Goal: Complete application form: Complete application form

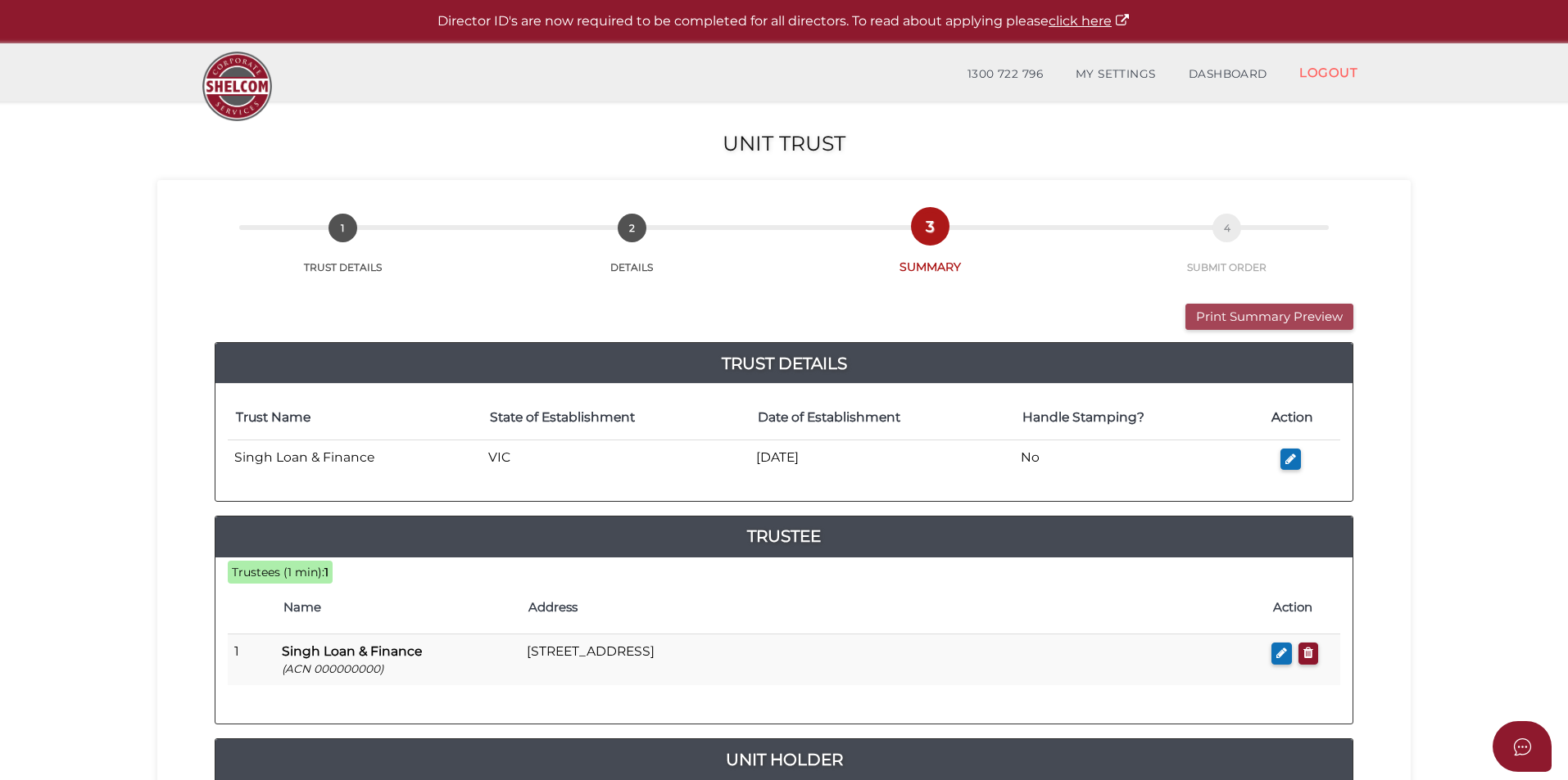
click at [1225, 310] on button "Print Summary Preview" at bounding box center [1269, 317] width 168 height 27
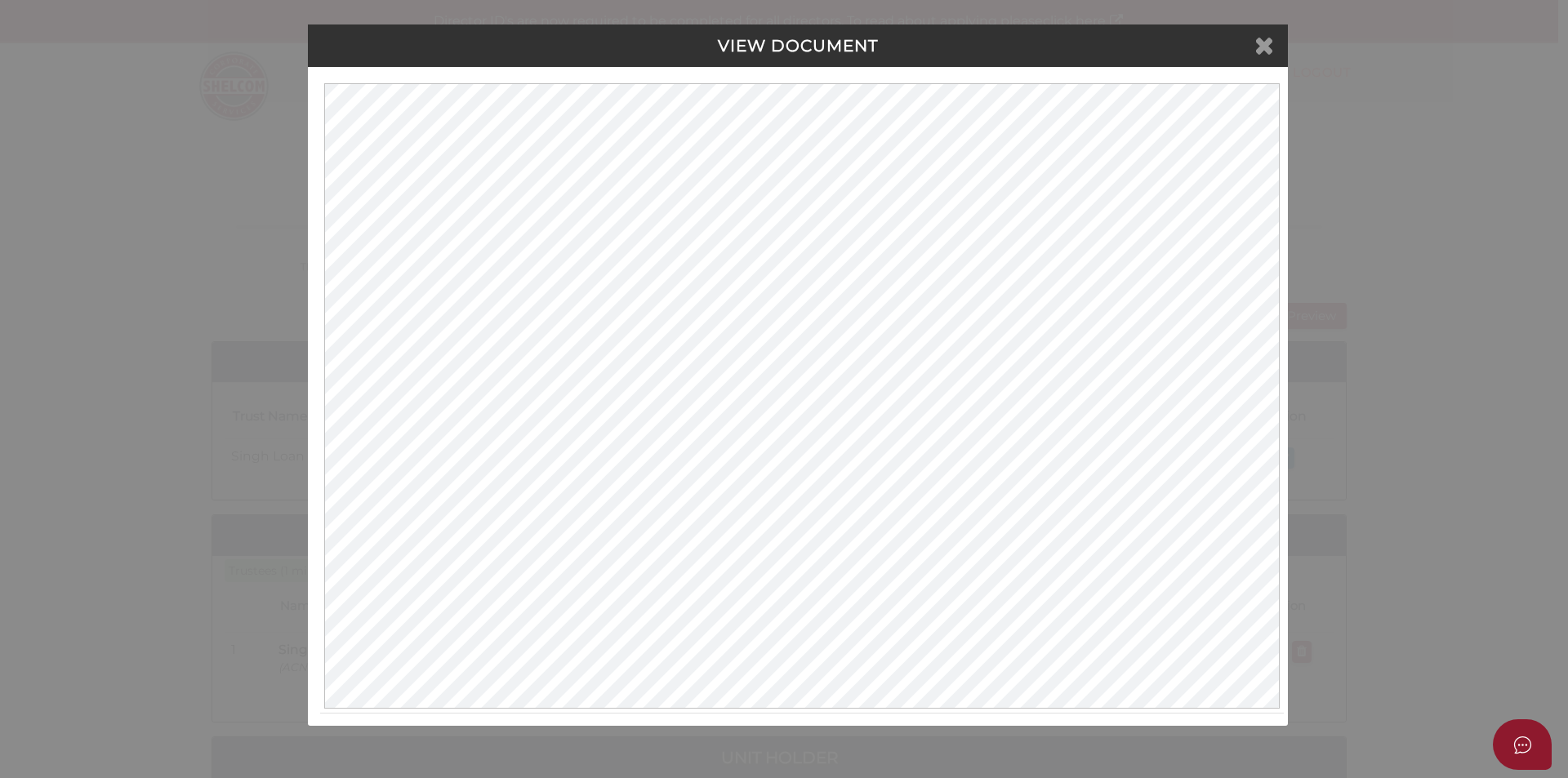
click at [1268, 42] on icon at bounding box center [1264, 45] width 19 height 24
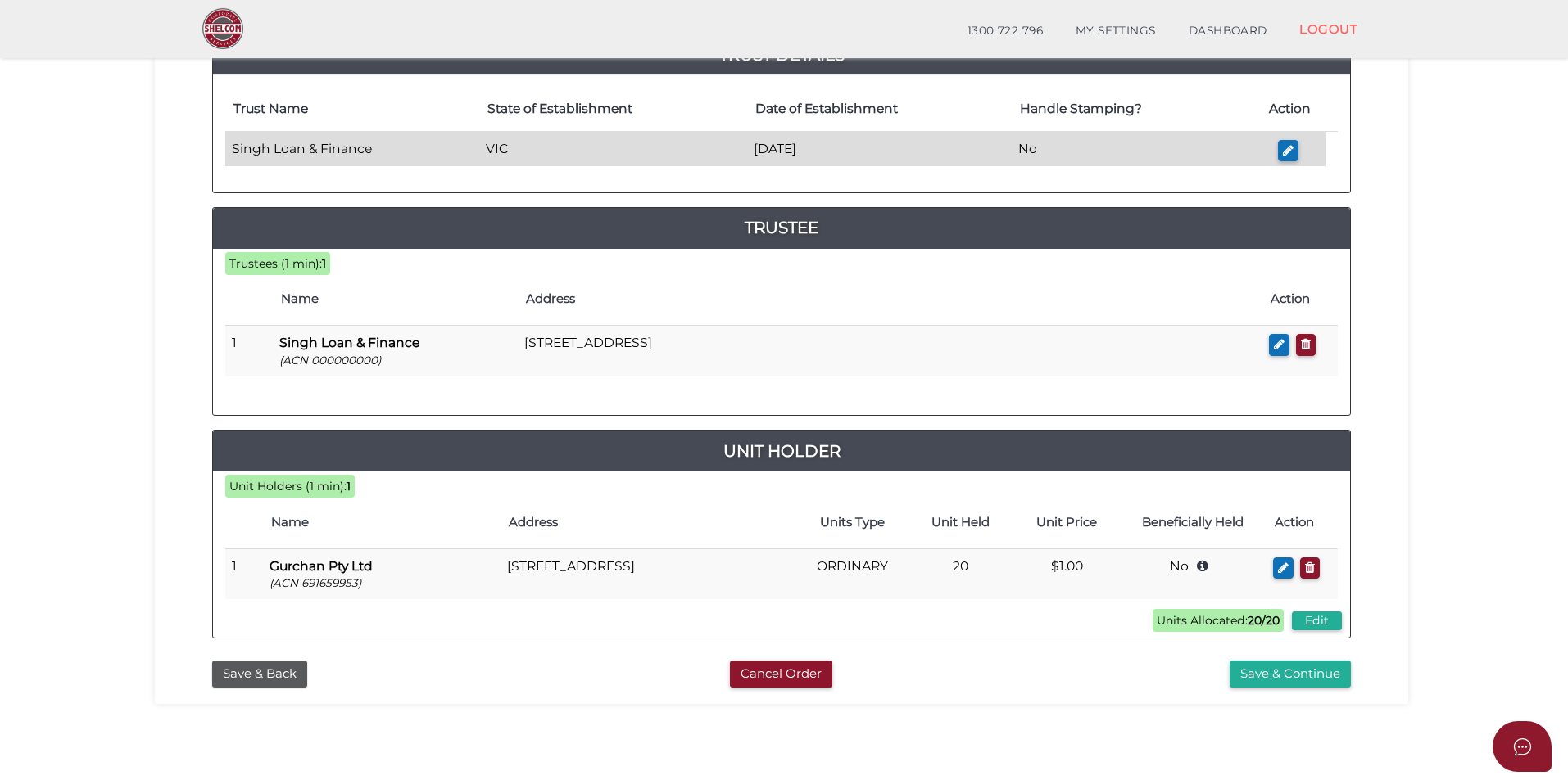
scroll to position [344, 0]
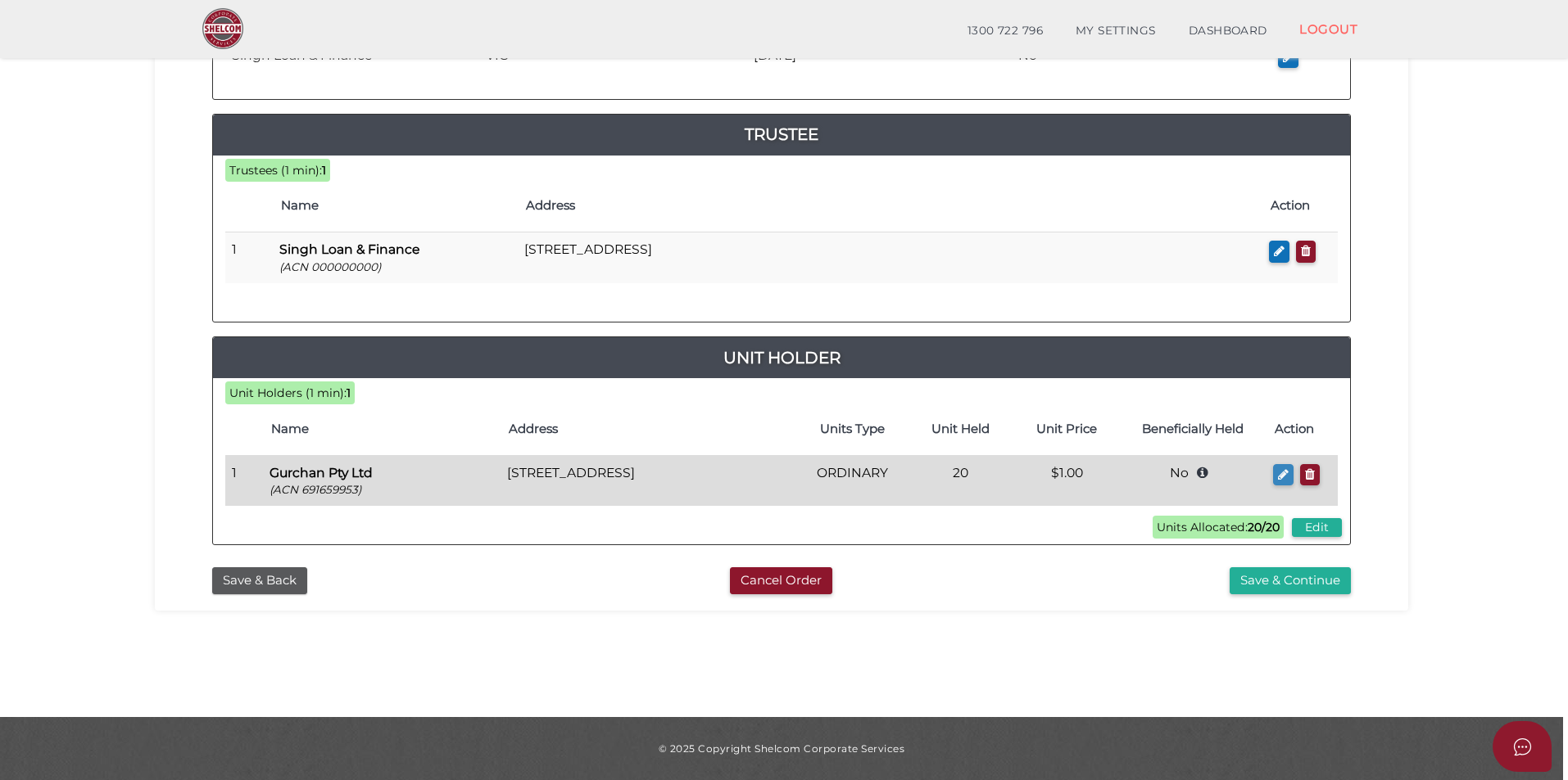
click at [1288, 481] on button "button" at bounding box center [1283, 476] width 20 height 22
checkbox input "true"
type input "691659953"
type input "Gurchan Pty Ltd"
type input "20"
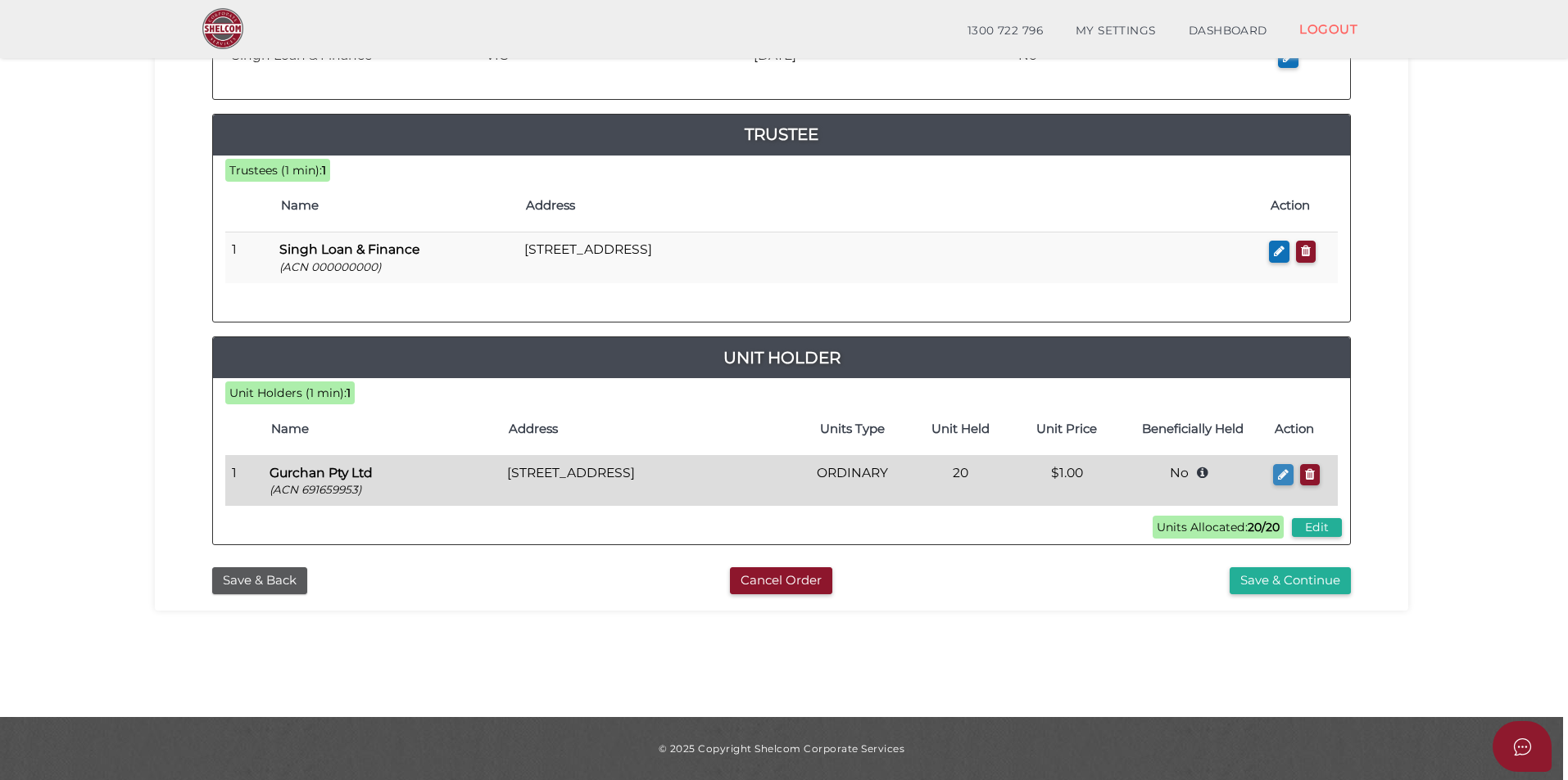
select select "$1.00"
type input "Gurchan Family Trust"
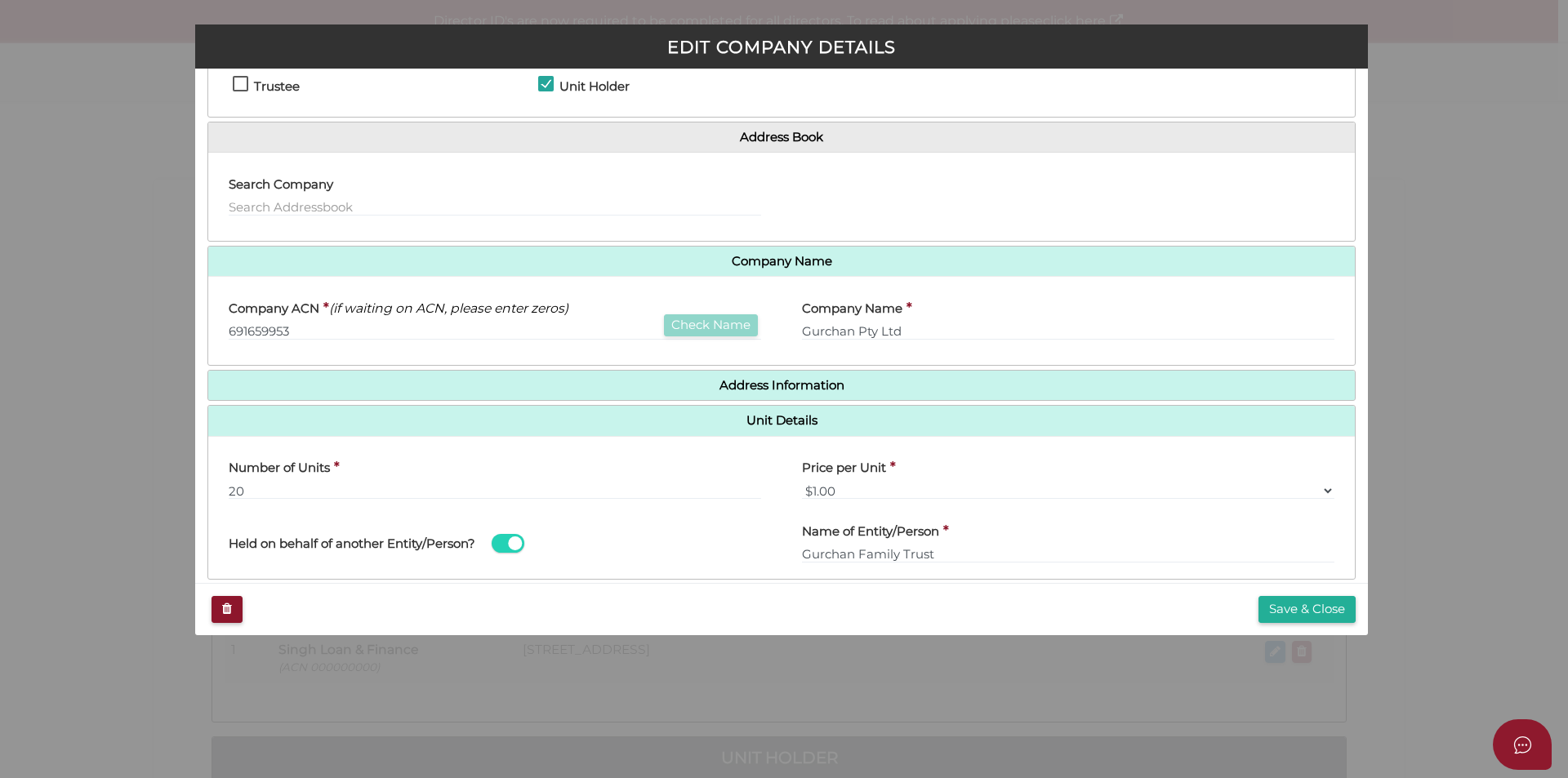
scroll to position [161, 0]
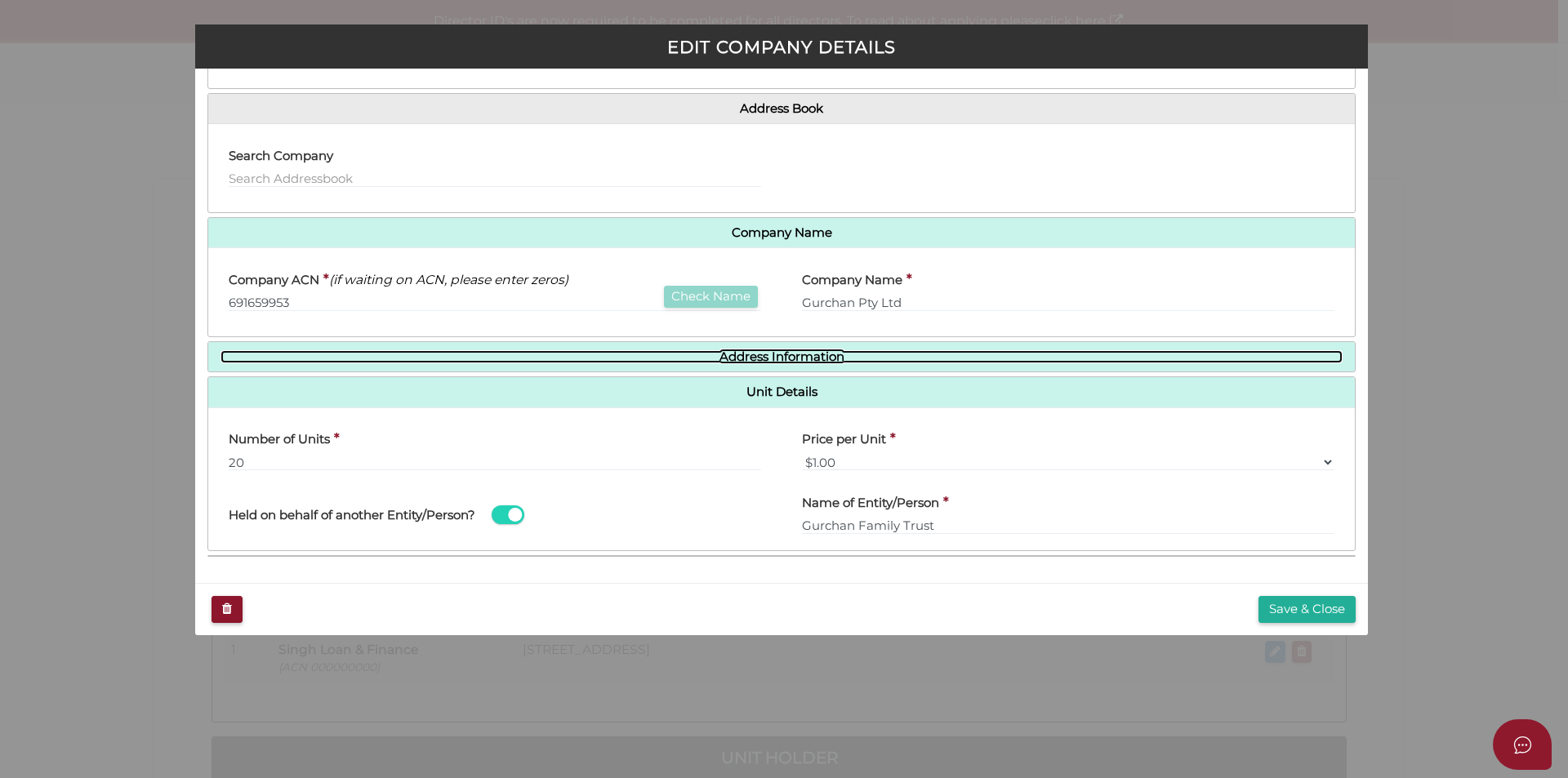
click at [967, 353] on link "Address Information" at bounding box center [781, 357] width 1122 height 14
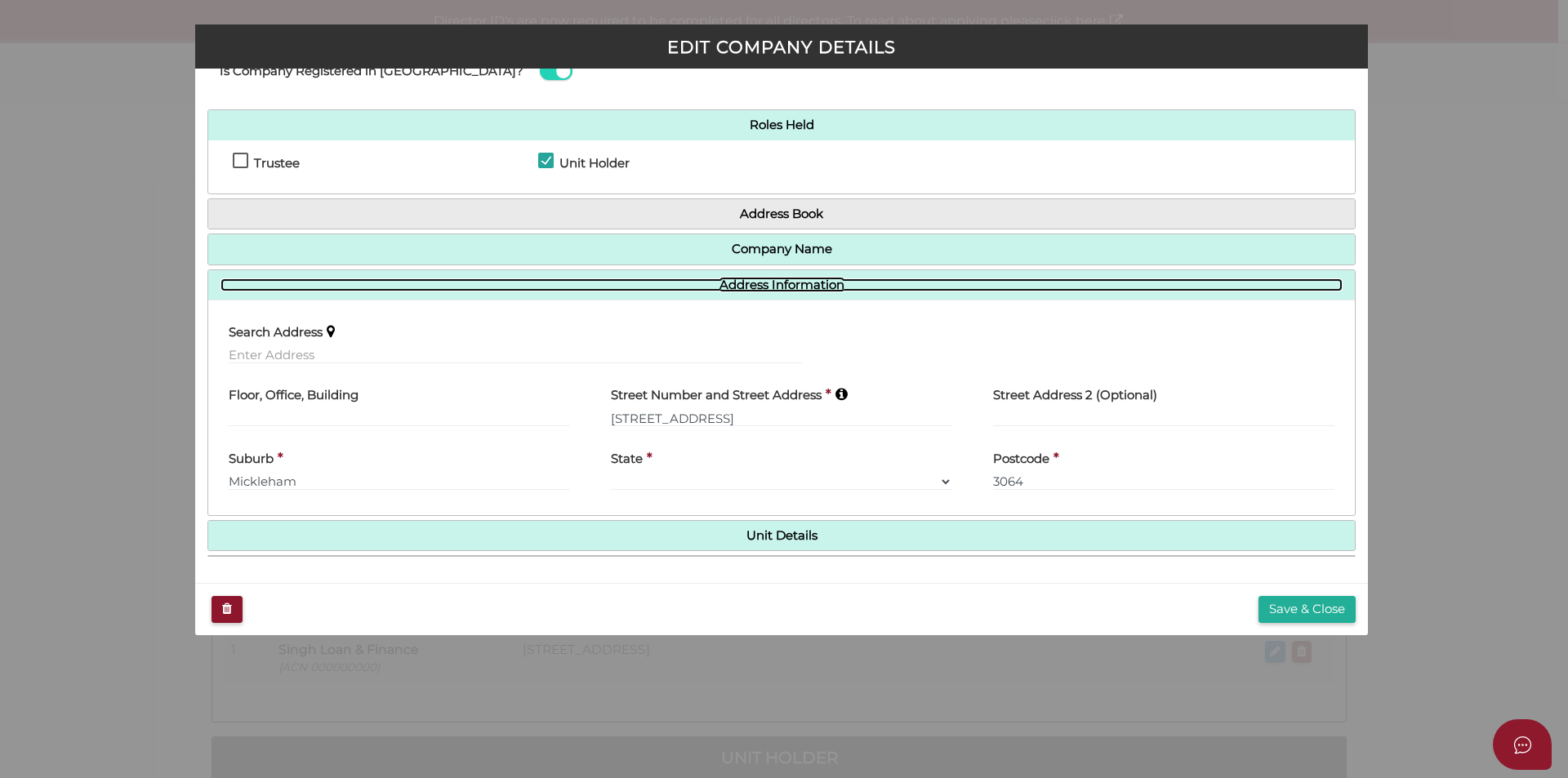
scroll to position [56, 0]
click at [974, 288] on link "Address Information" at bounding box center [781, 285] width 1122 height 14
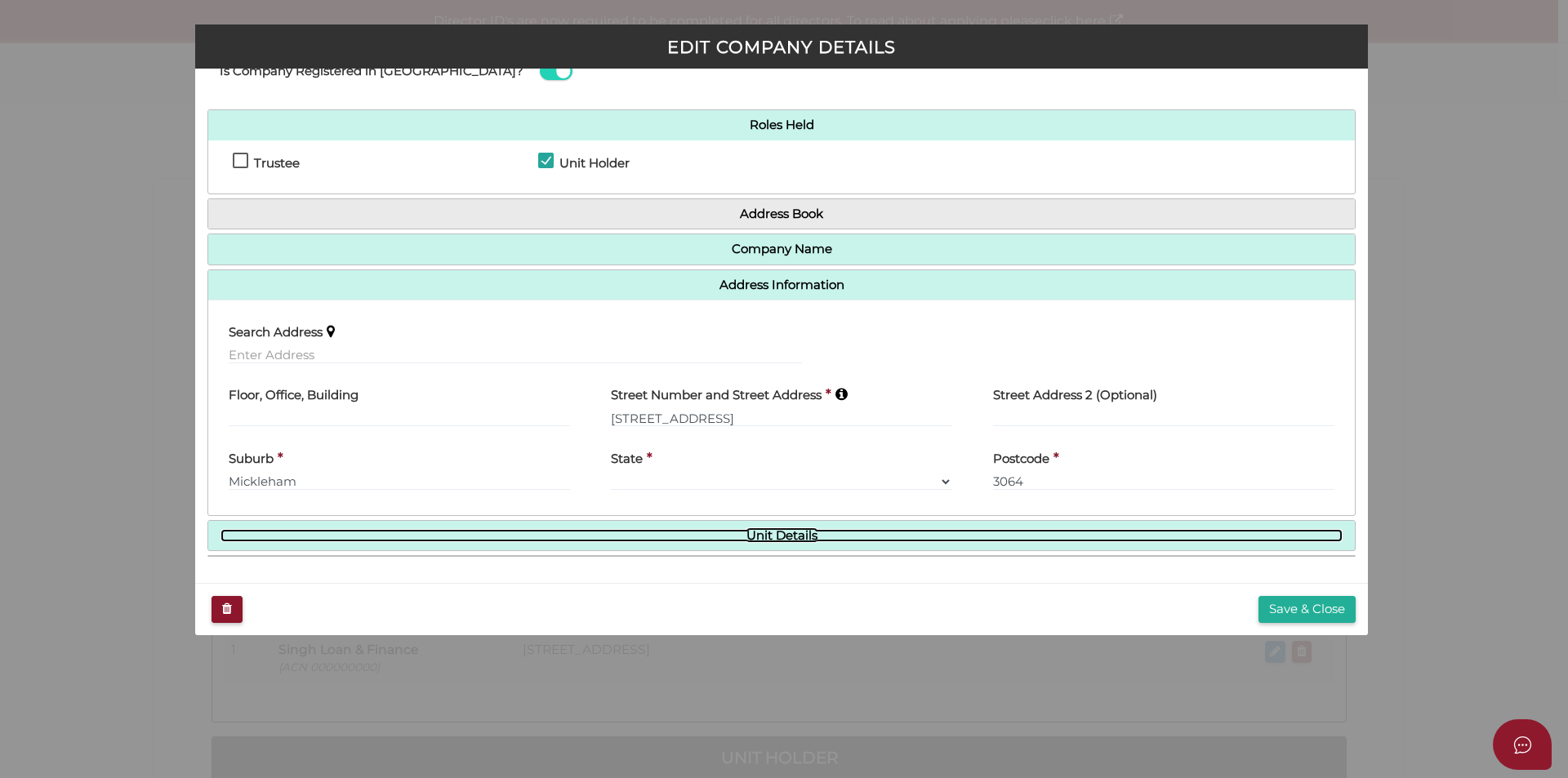
click at [872, 533] on link "Unit Details" at bounding box center [781, 536] width 1122 height 14
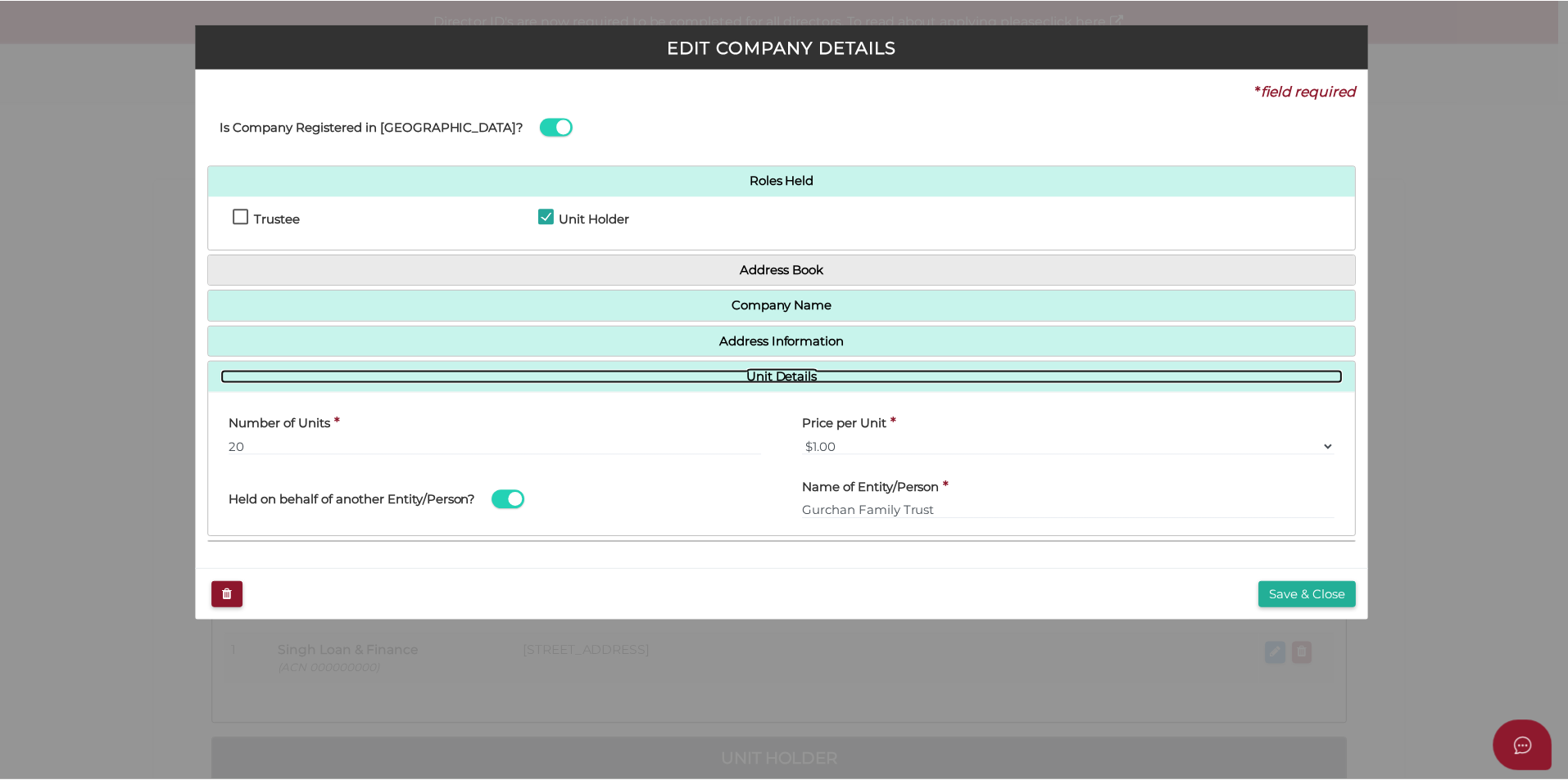
scroll to position [0, 0]
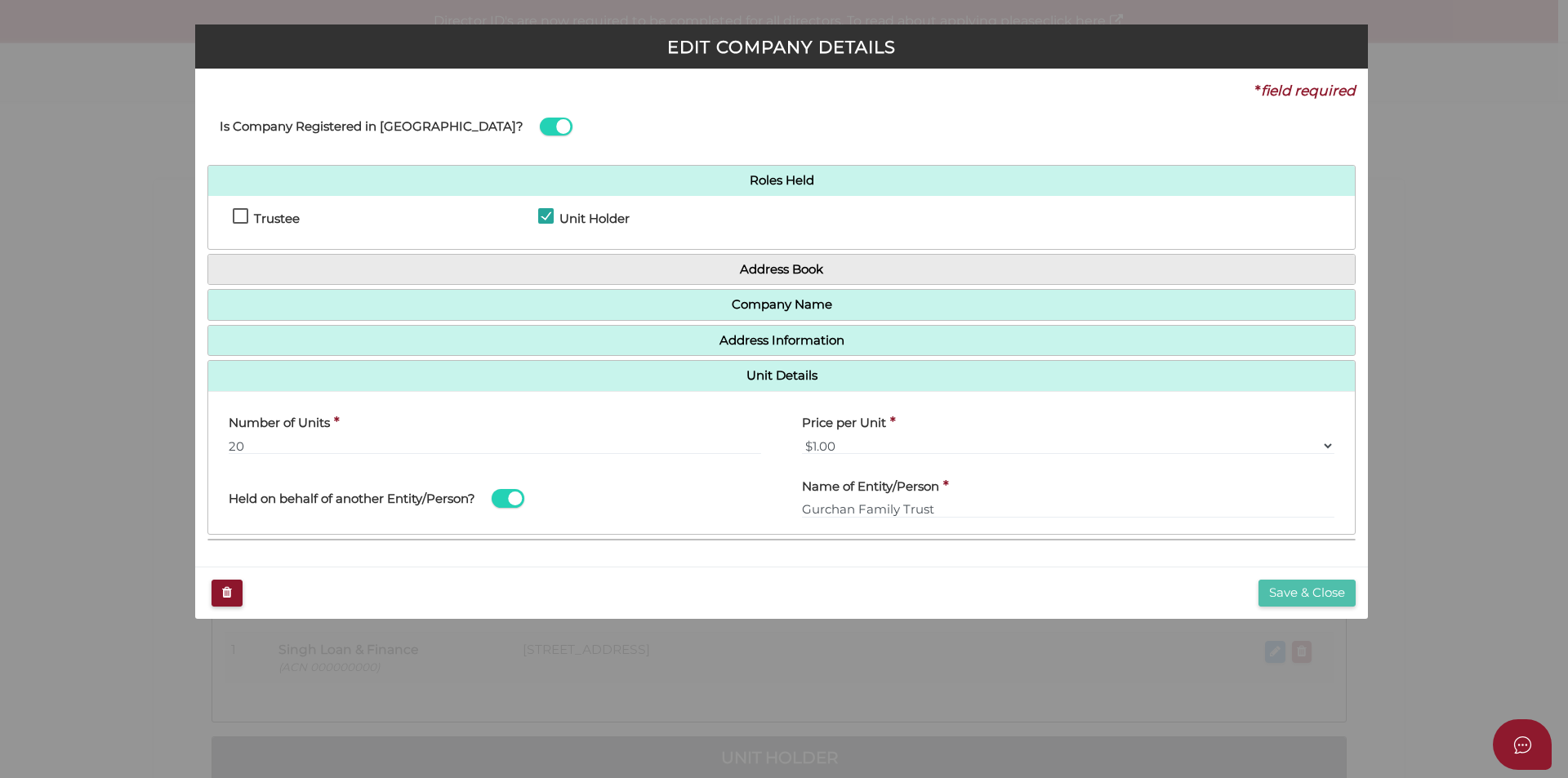
click at [1307, 590] on button "Save & Close" at bounding box center [1307, 593] width 98 height 27
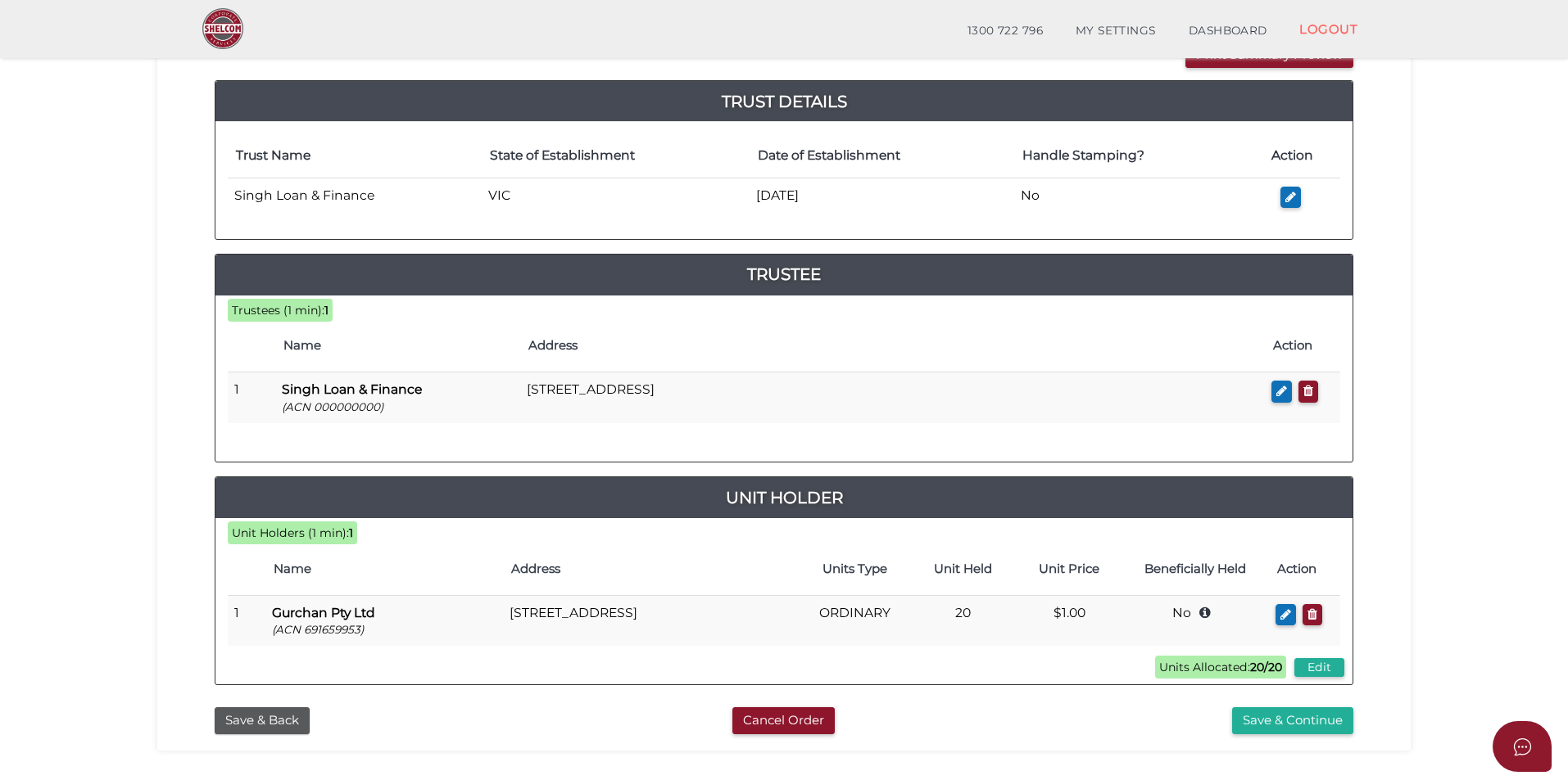
scroll to position [245, 0]
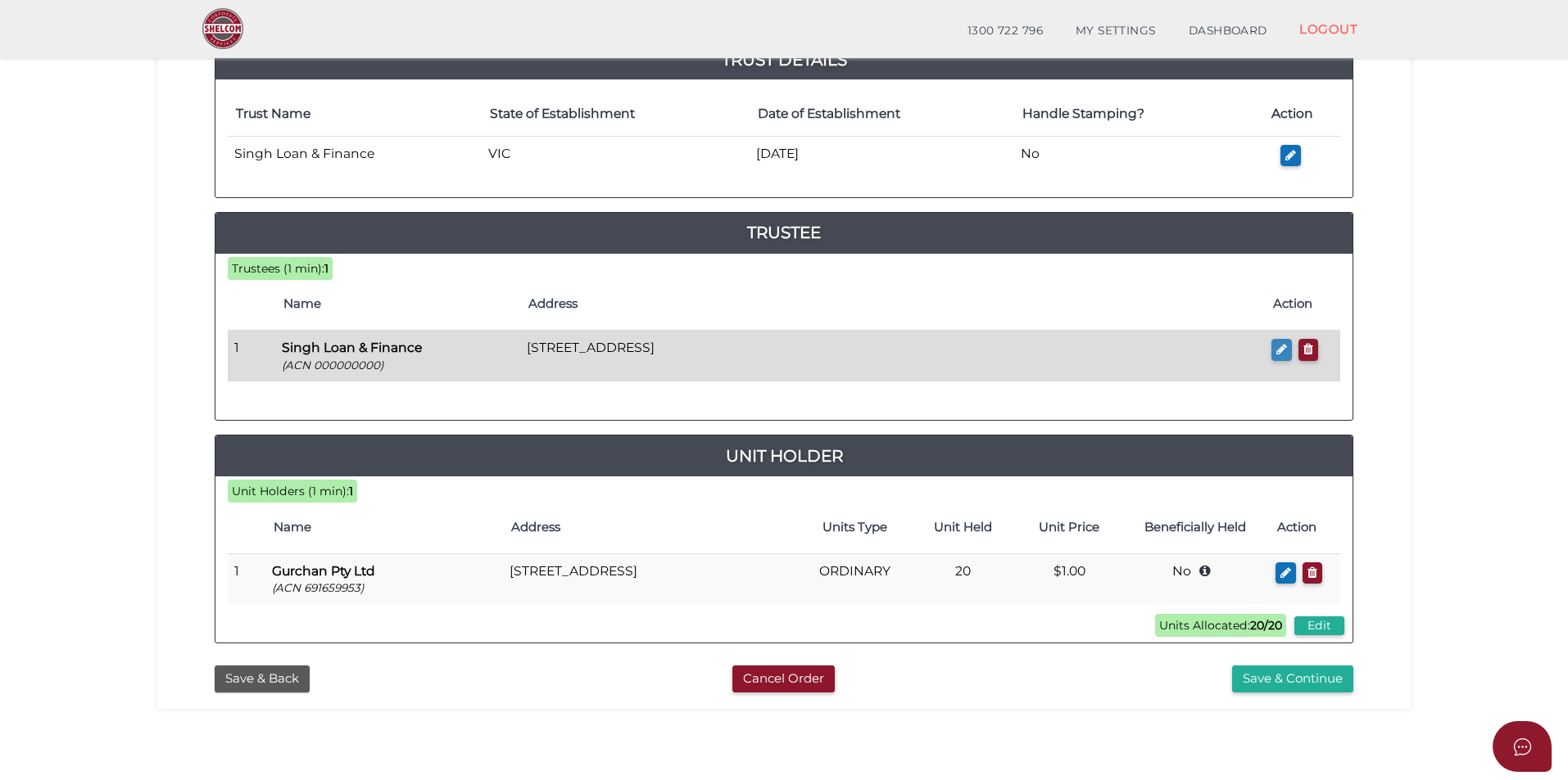
click at [1290, 347] on button "button" at bounding box center [1281, 350] width 20 height 22
checkbox input "true"
type input "000000000"
type input "Singh Loan & Finance"
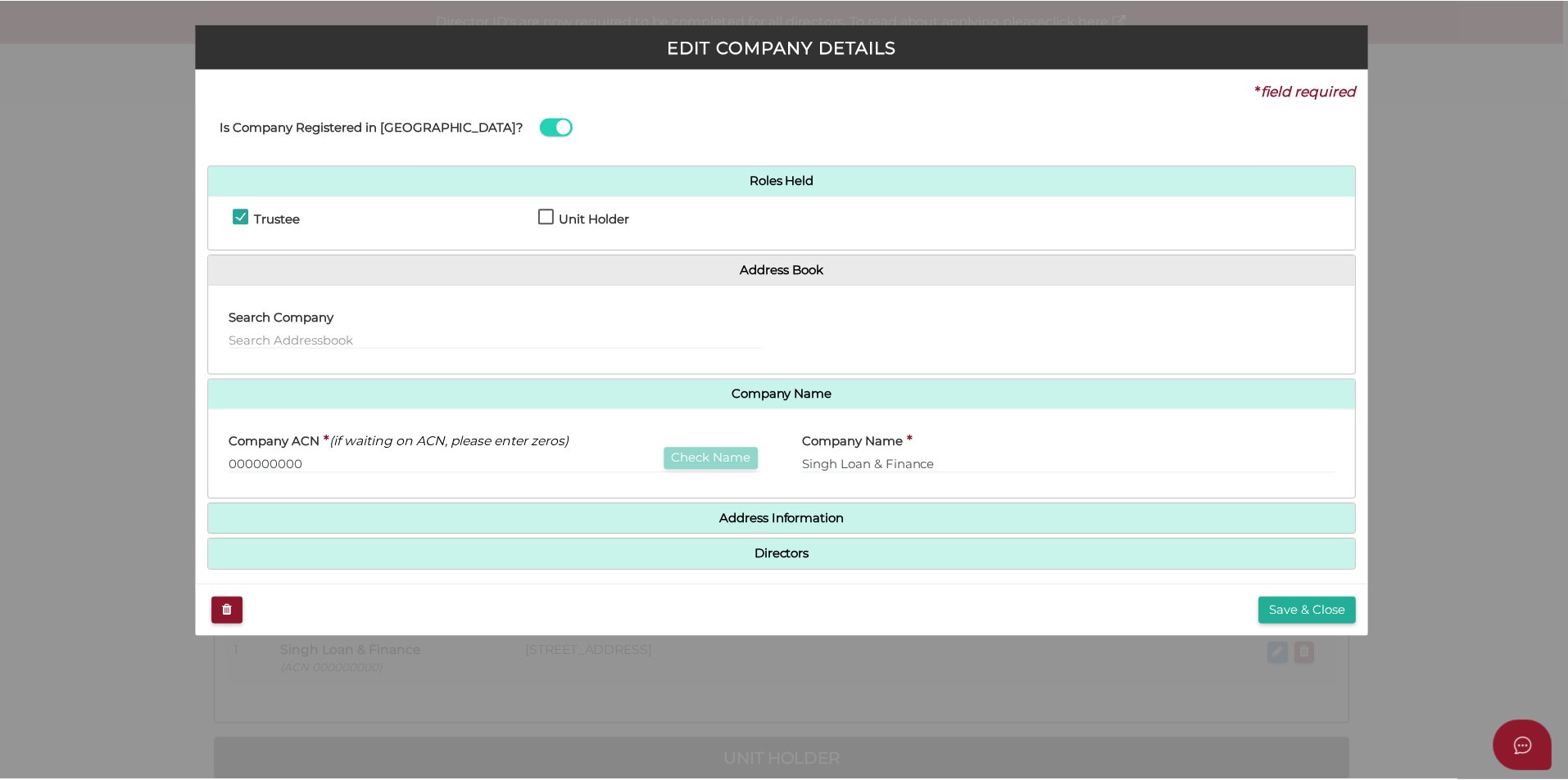
scroll to position [13, 0]
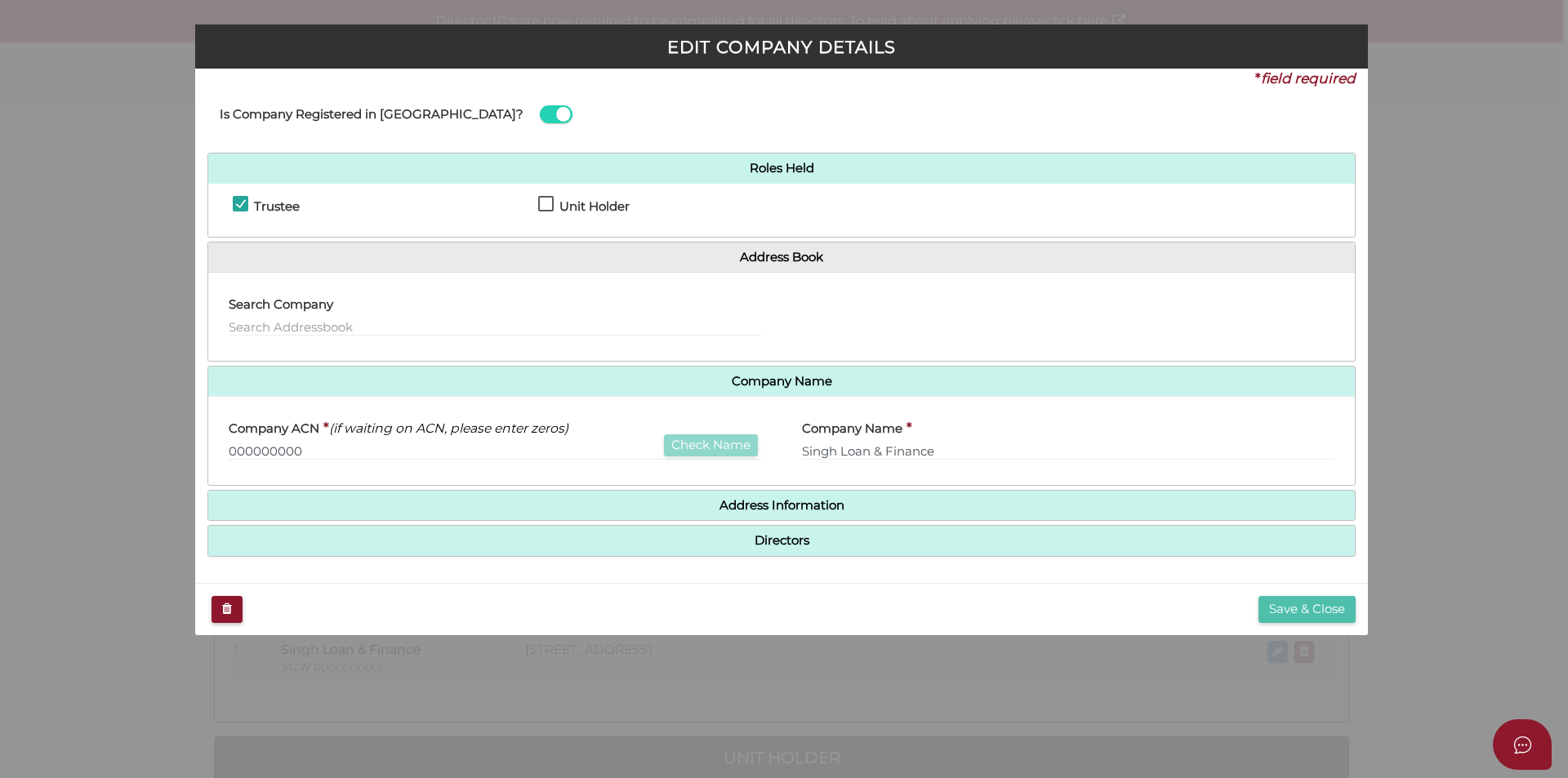
click at [1328, 613] on button "Save & Close" at bounding box center [1307, 610] width 98 height 27
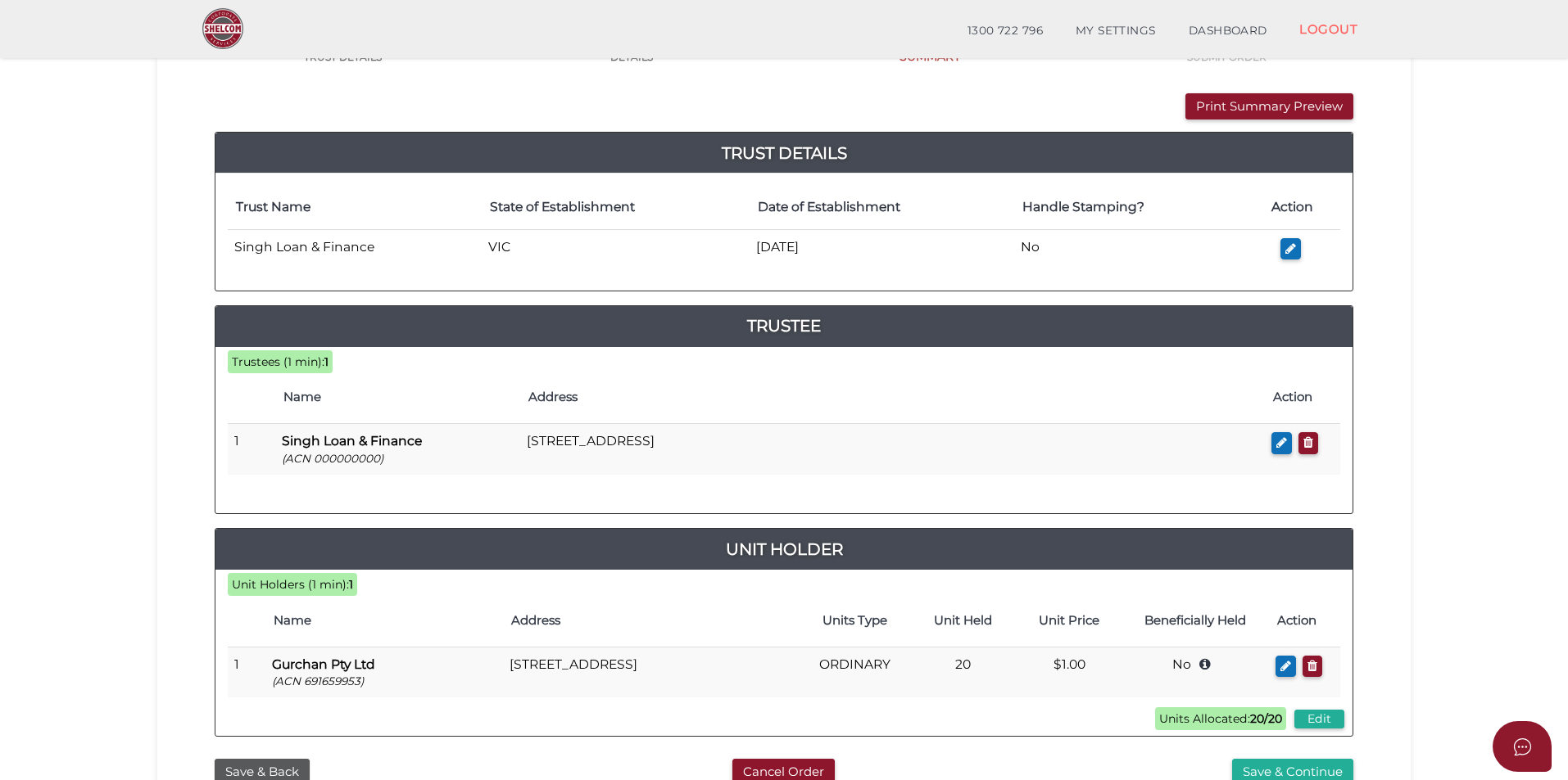
scroll to position [180, 0]
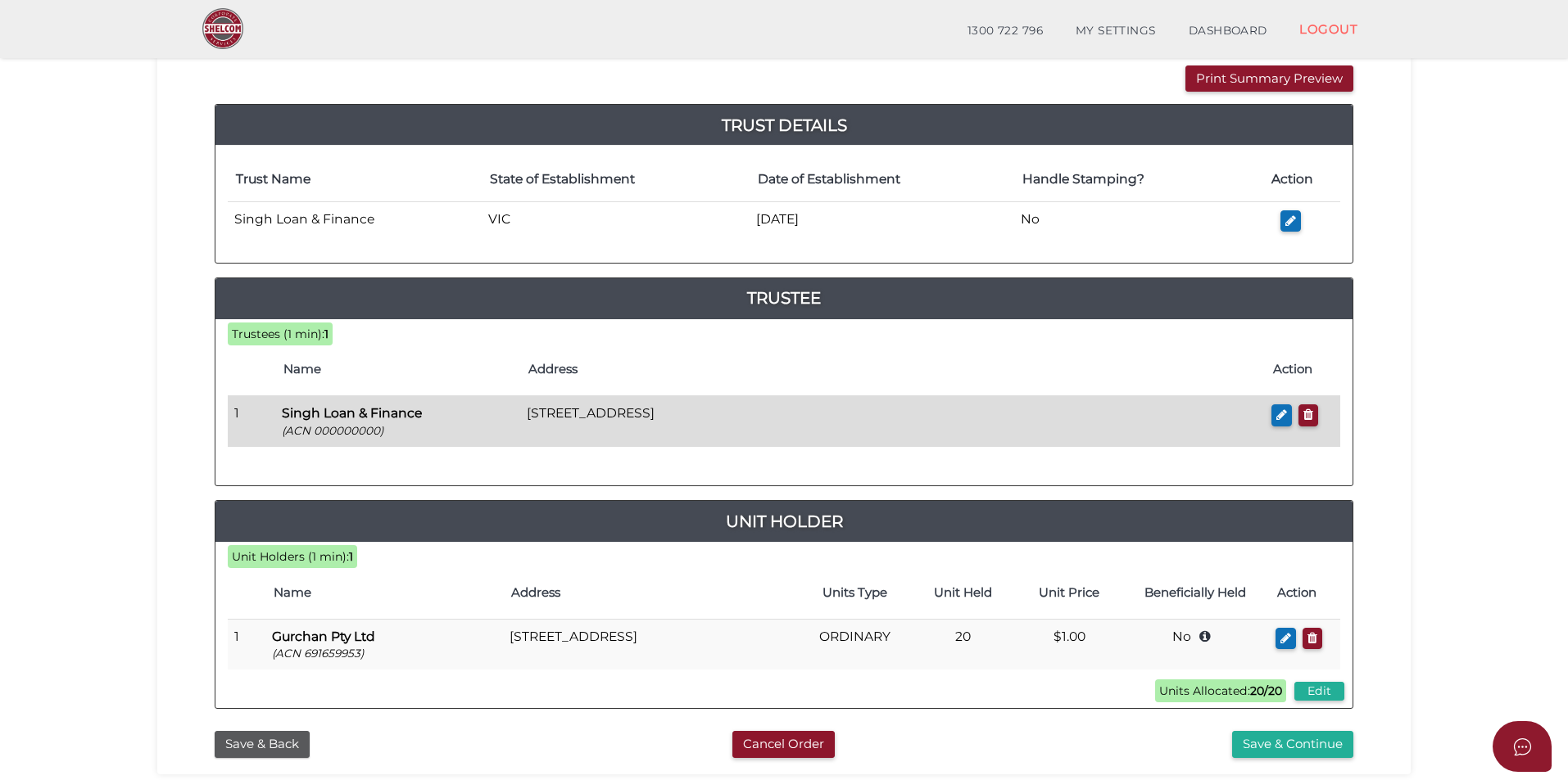
click at [351, 431] on p "(ACN 000000000)" at bounding box center [397, 431] width 232 height 15
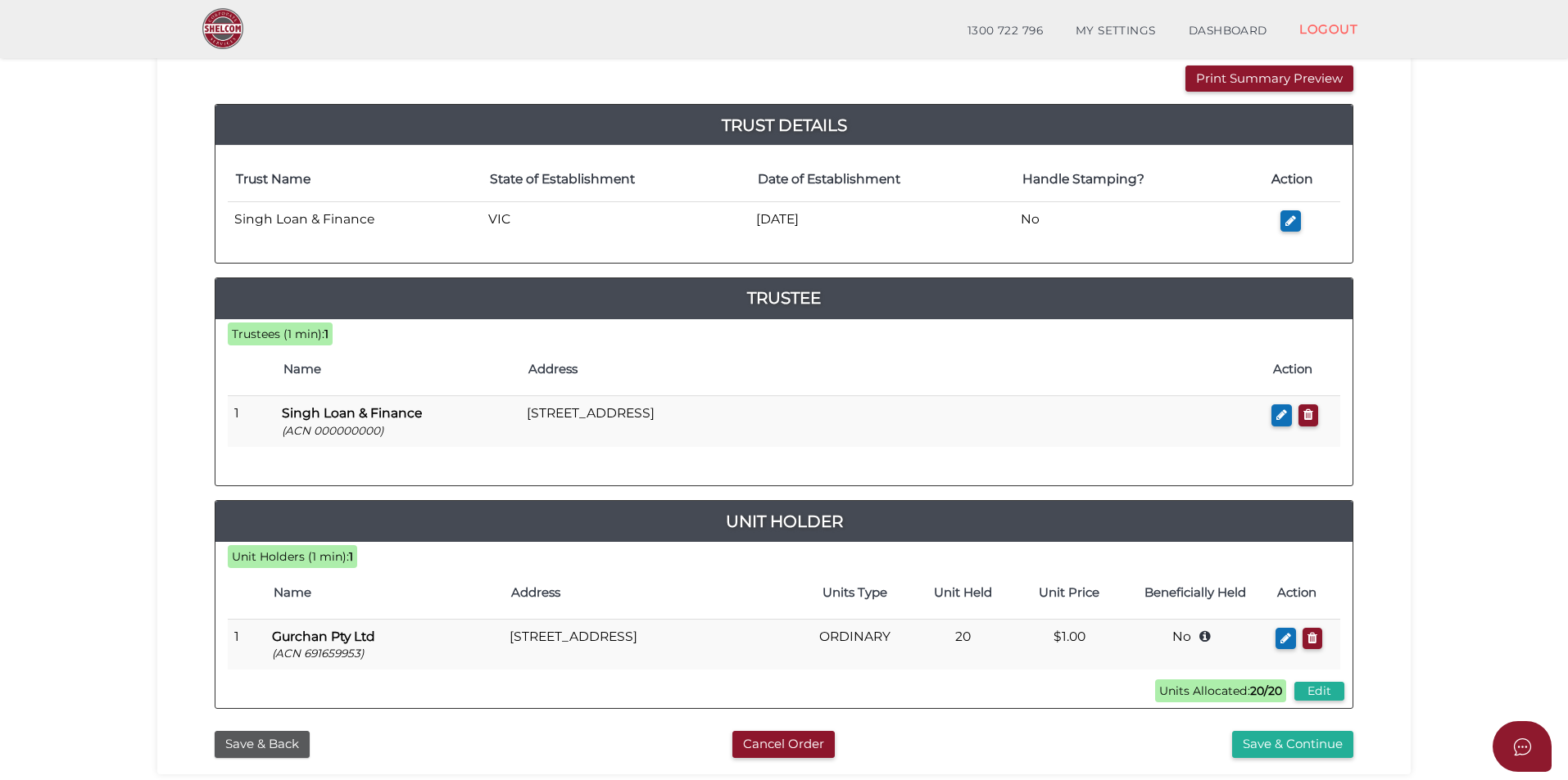
click at [383, 389] on th "Name" at bounding box center [397, 370] width 245 height 52
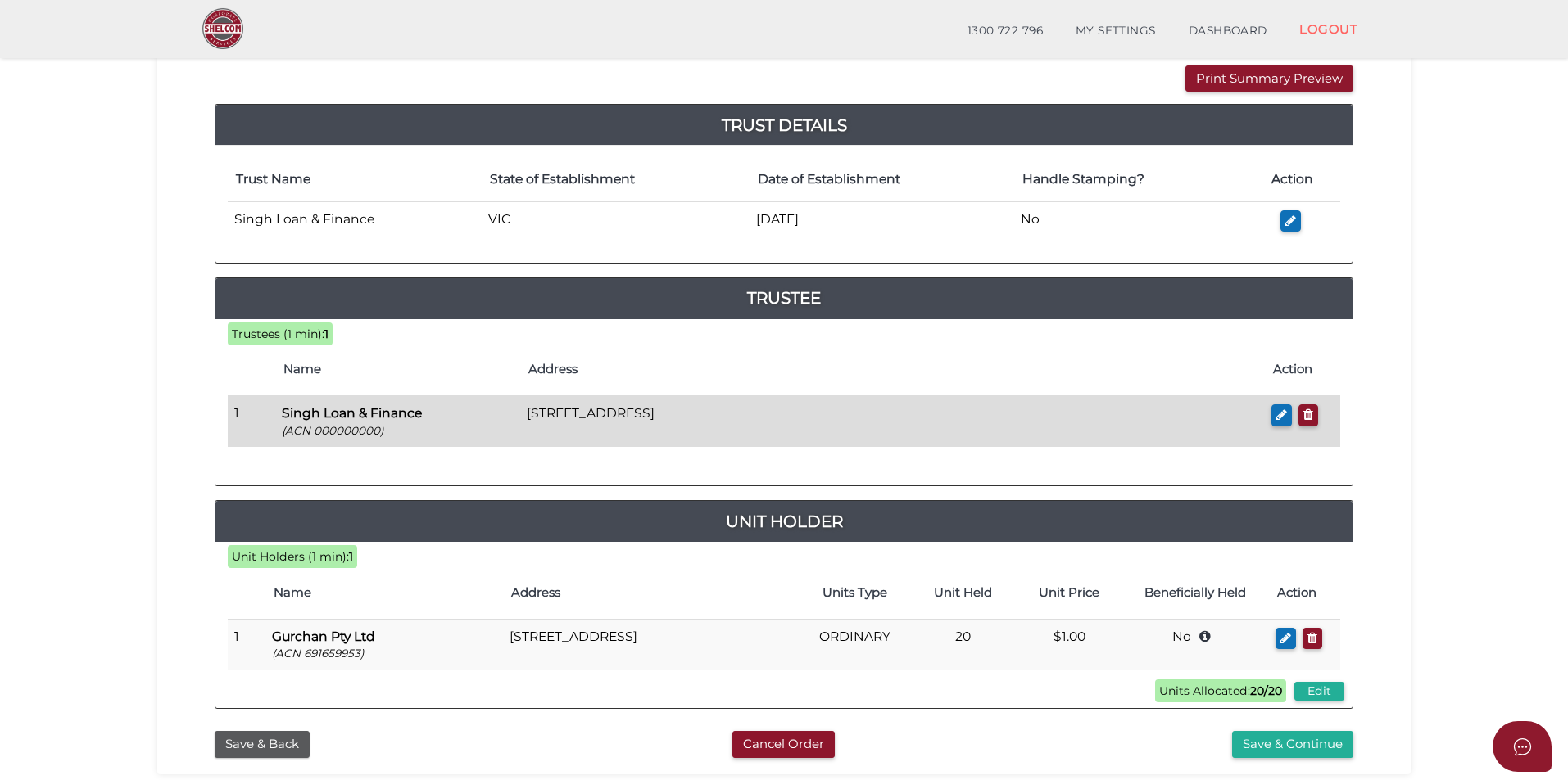
click at [385, 413] on b "Singh Loan & Finance" at bounding box center [352, 413] width 140 height 15
click at [1274, 421] on button "button" at bounding box center [1281, 416] width 20 height 22
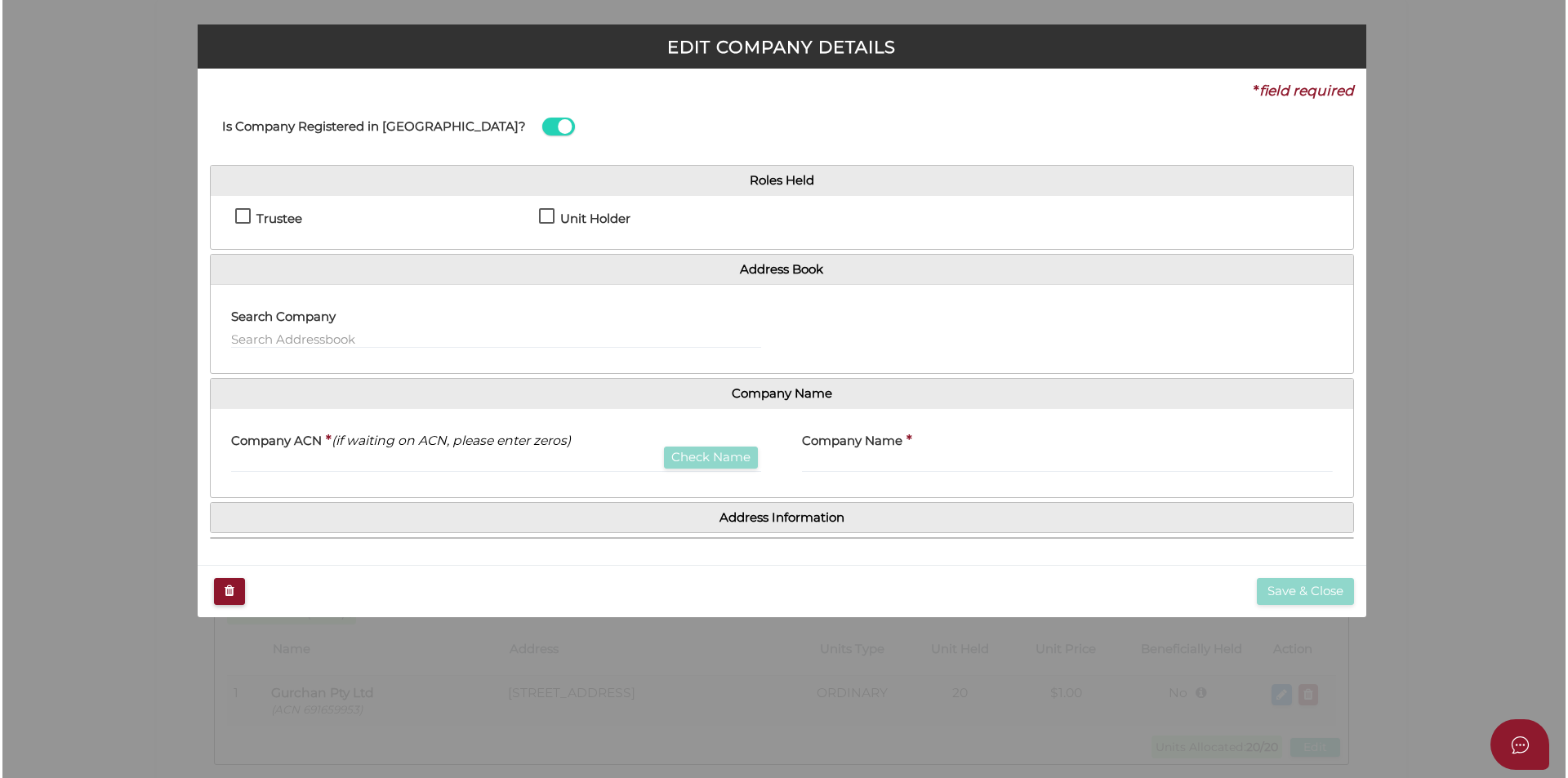
scroll to position [0, 0]
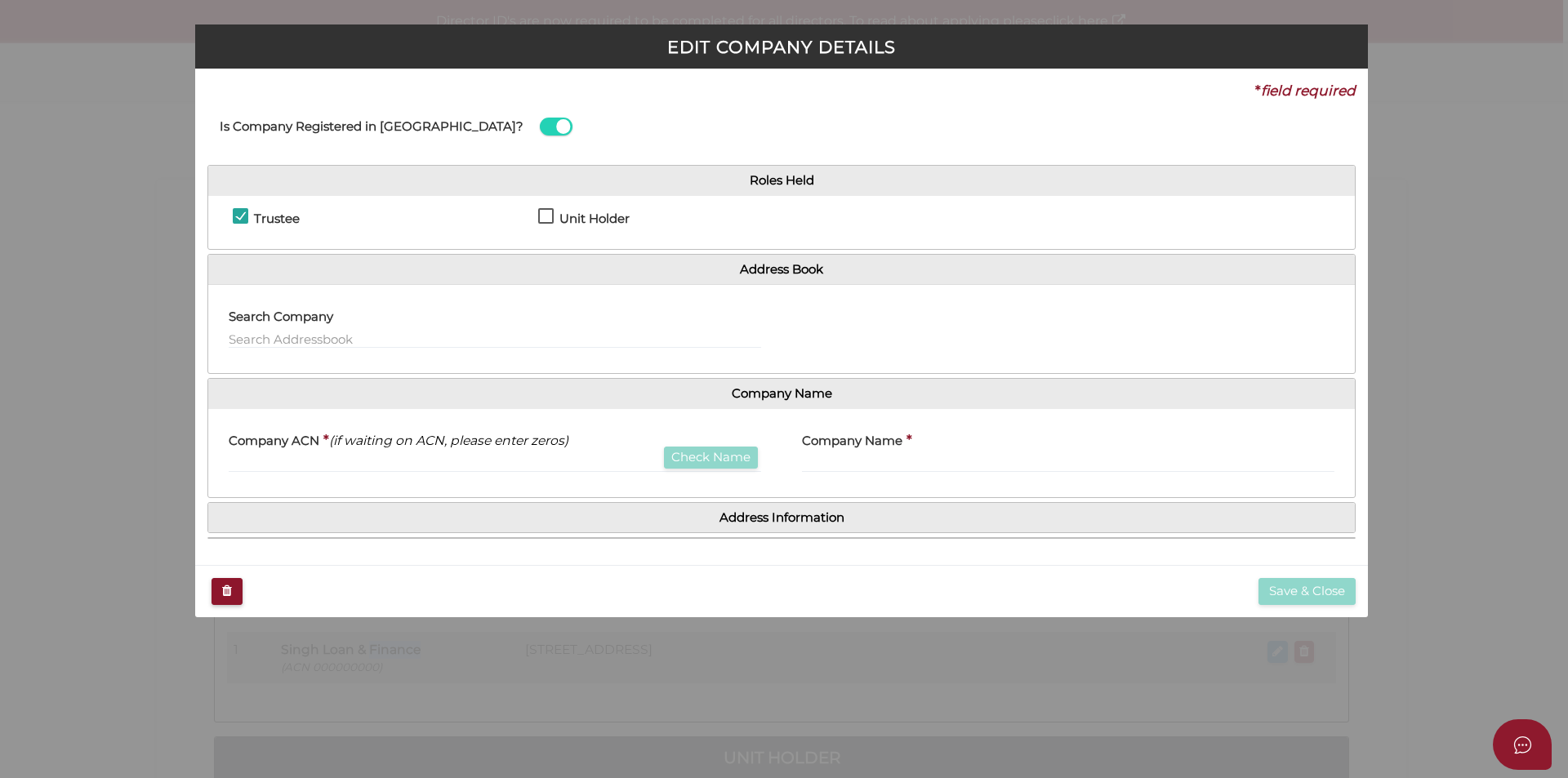
checkbox input "true"
type input "000000000"
type input "Singh Loan & Finance"
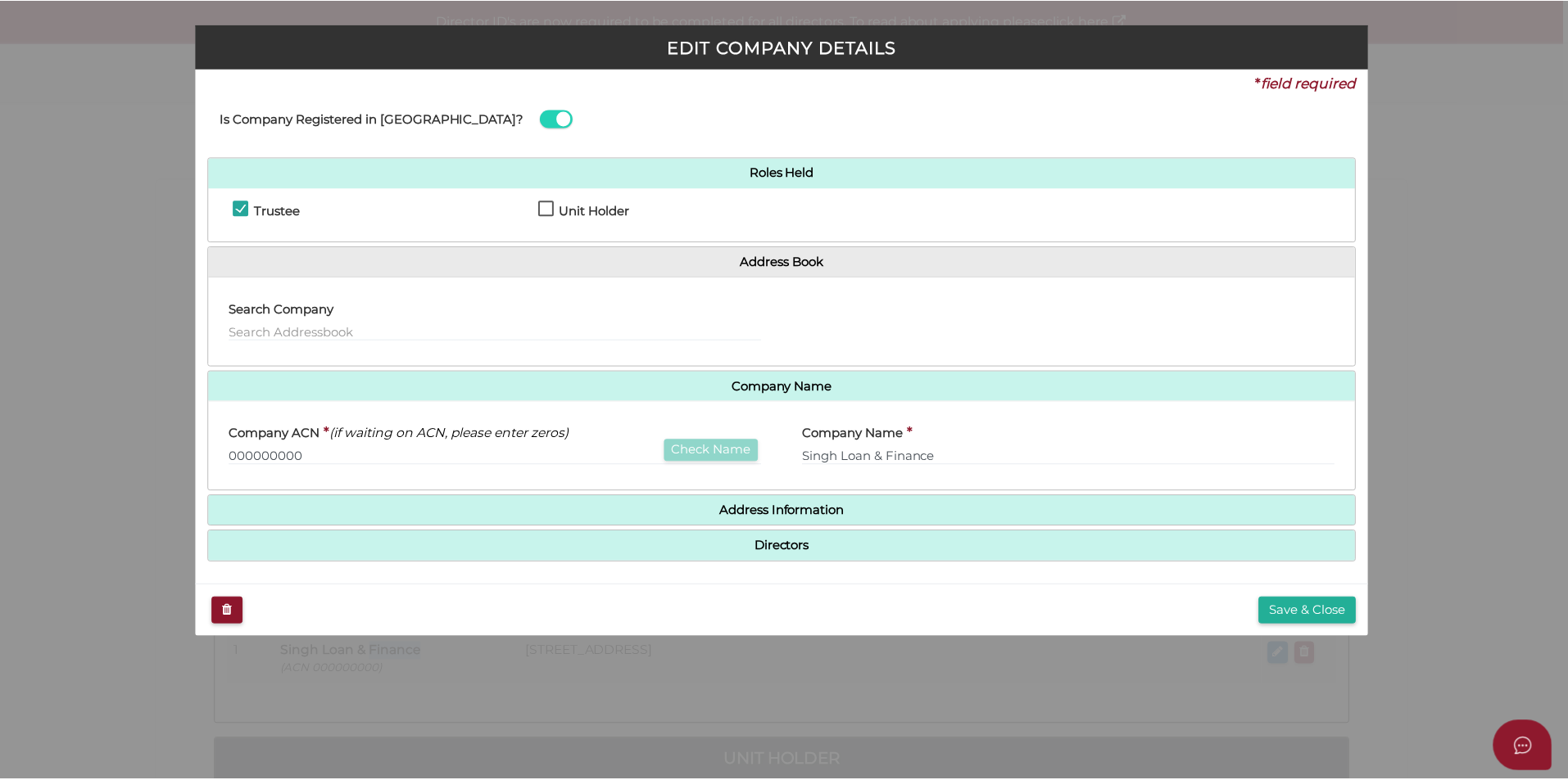
scroll to position [13, 0]
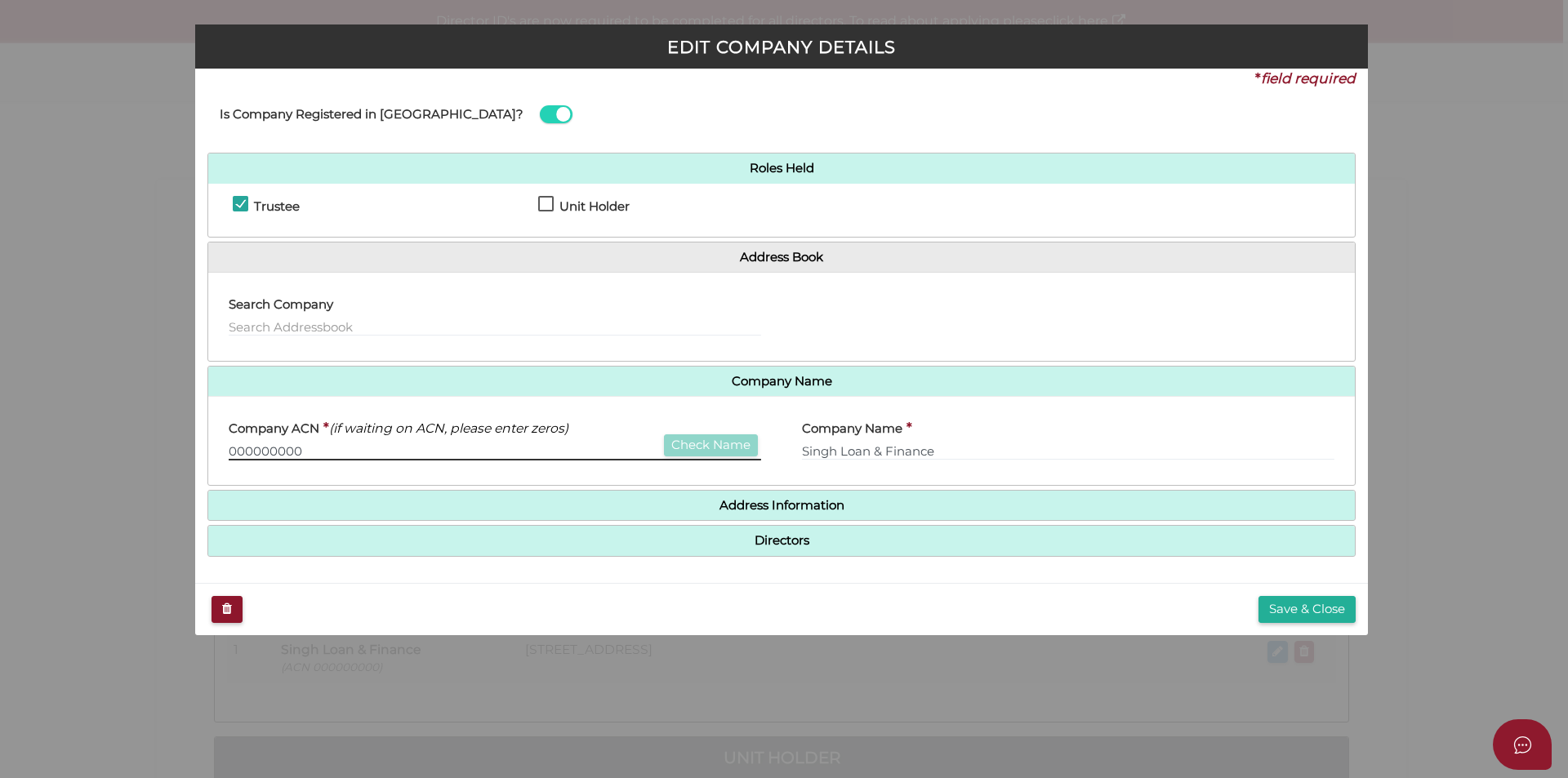
click at [358, 451] on input "000000000" at bounding box center [494, 451] width 532 height 18
click at [446, 368] on h4 "Company Name" at bounding box center [781, 382] width 1146 height 30
click at [1334, 619] on button "Save & Close" at bounding box center [1307, 610] width 98 height 27
